Goal: Obtain resource: Download file/media

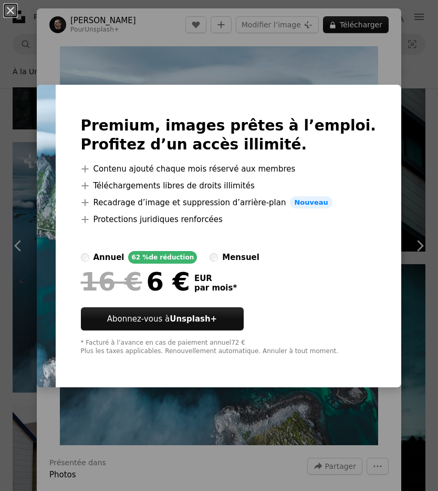
scroll to position [2077, 0]
click at [15, 7] on button "An X shape" at bounding box center [10, 10] width 13 height 13
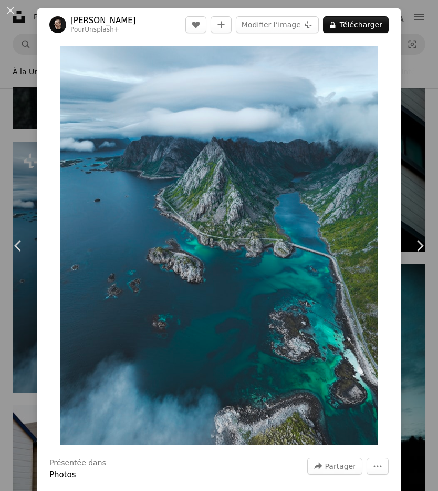
click at [16, 8] on button "An X shape" at bounding box center [10, 10] width 13 height 13
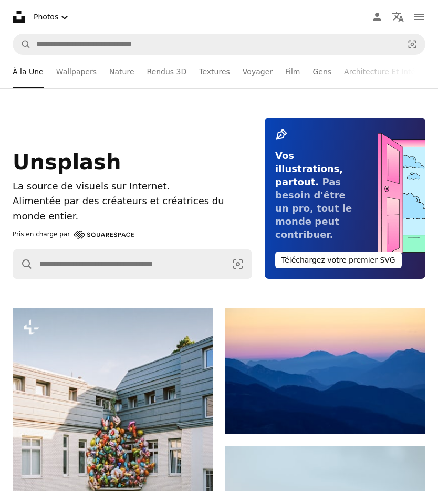
click at [109, 76] on link "Nature" at bounding box center [121, 72] width 25 height 34
